Goal: Task Accomplishment & Management: Manage account settings

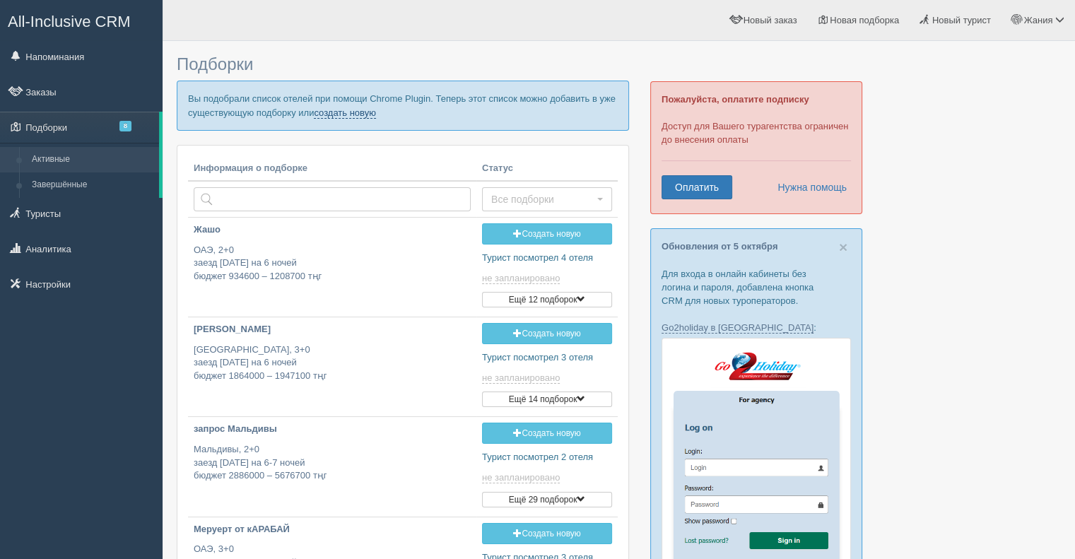
click at [358, 110] on link "создать новую" at bounding box center [345, 112] width 62 height 11
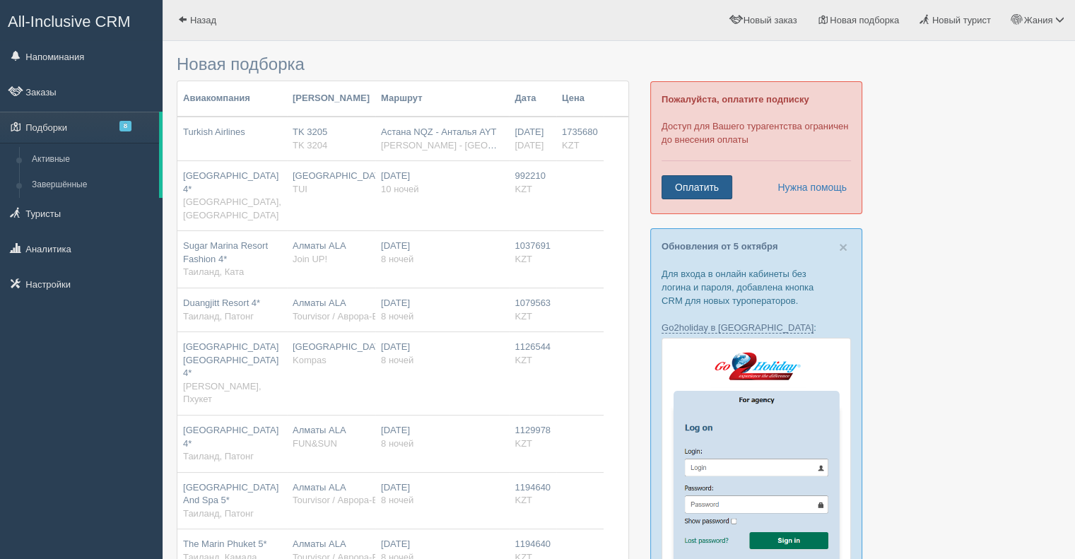
click at [711, 196] on link "Оплатить" at bounding box center [696, 187] width 71 height 24
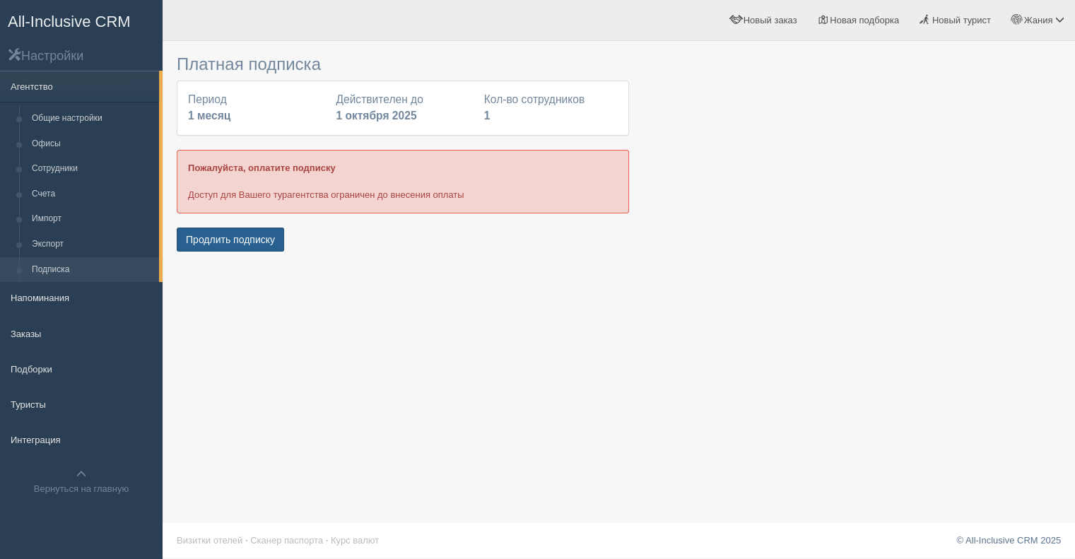
click at [232, 245] on button "Продлить подписку" at bounding box center [230, 240] width 107 height 24
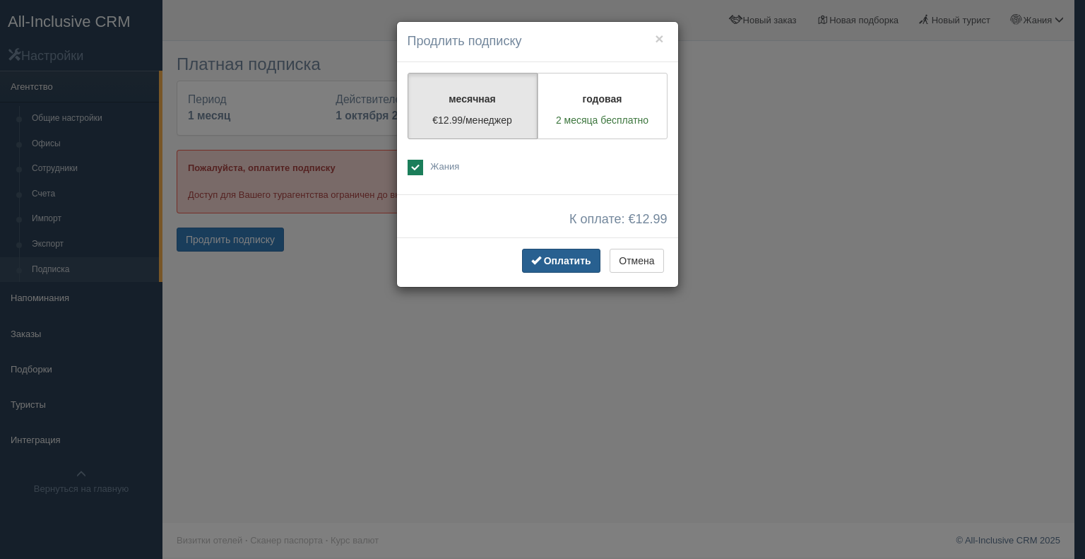
click at [536, 266] on button "Оплатить" at bounding box center [561, 261] width 78 height 24
